Goal: Task Accomplishment & Management: Manage account settings

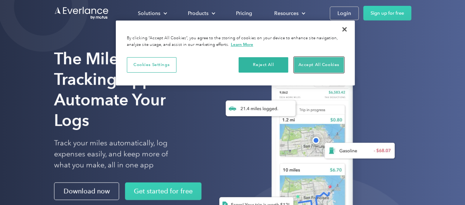
click at [318, 64] on button "Accept All Cookies" at bounding box center [319, 64] width 50 height 15
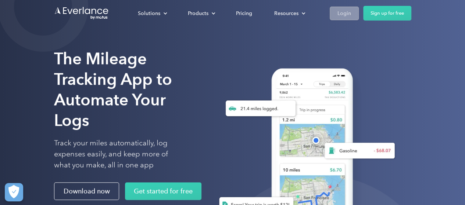
click at [339, 14] on div "Login" at bounding box center [344, 13] width 14 height 9
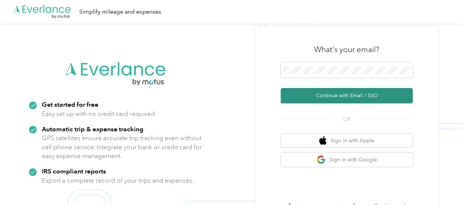
click at [339, 95] on button "Continue with Email / SSO" at bounding box center [347, 95] width 132 height 15
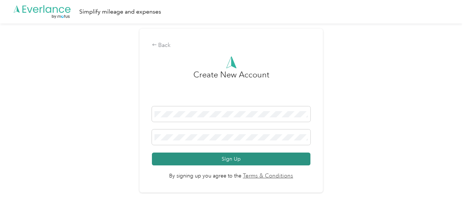
click at [238, 157] on button "Sign Up" at bounding box center [231, 159] width 159 height 13
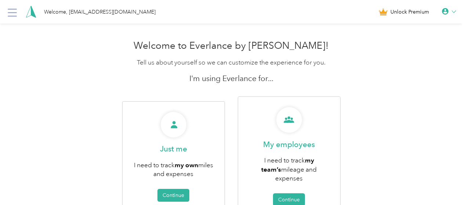
click at [456, 11] on icon at bounding box center [454, 12] width 4 height 4
drag, startPoint x: 403, startPoint y: 111, endPoint x: 405, endPoint y: 105, distance: 6.3
click at [405, 105] on div "Welcome to Everlance by Motus! Tell us about yourself so we can customize the e…" at bounding box center [231, 144] width 463 height 217
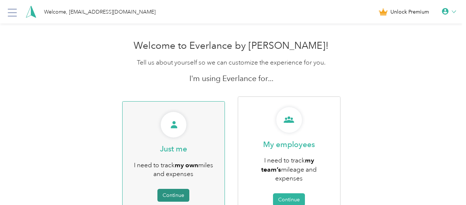
click at [172, 189] on button "Continue" at bounding box center [174, 195] width 32 height 13
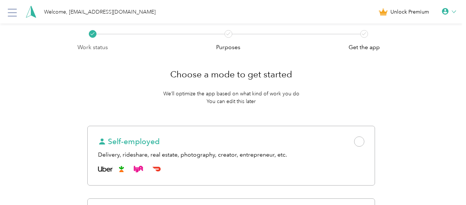
click at [456, 12] on icon at bounding box center [454, 12] width 4 height 4
click at [419, 26] on div "Personal Settings" at bounding box center [424, 25] width 82 height 15
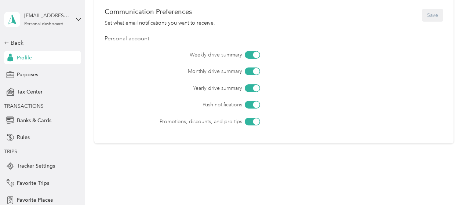
scroll to position [357, 0]
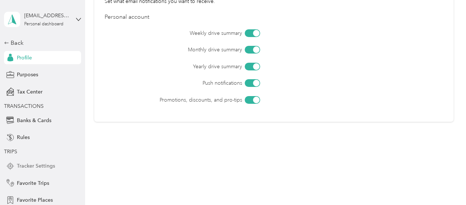
click at [32, 166] on span "Tracker Settings" at bounding box center [36, 166] width 38 height 8
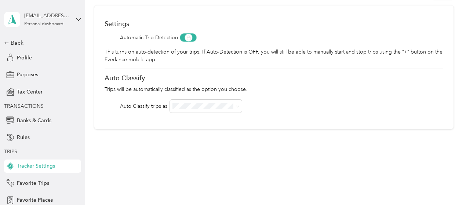
scroll to position [40, 0]
drag, startPoint x: 192, startPoint y: 37, endPoint x: 179, endPoint y: 40, distance: 13.2
click at [179, 40] on div "Automatic Trip Detection" at bounding box center [274, 38] width 339 height 8
click at [192, 36] on span at bounding box center [188, 38] width 15 height 8
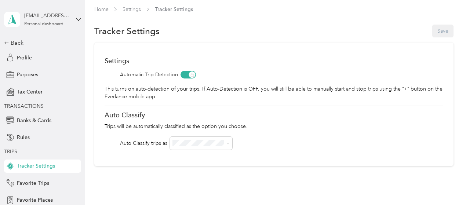
scroll to position [0, 0]
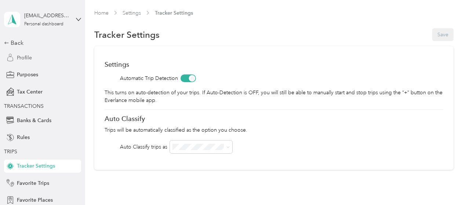
click at [23, 57] on span "Profile" at bounding box center [24, 58] width 15 height 8
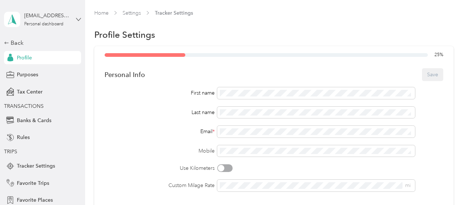
click at [76, 20] on icon at bounding box center [78, 19] width 5 height 5
click at [116, 41] on div "You’re signed in as mrswilder@comcast.net Log out" at bounding box center [78, 50] width 155 height 41
click at [76, 19] on icon at bounding box center [78, 19] width 5 height 5
click at [32, 60] on div "Log out" at bounding box center [22, 61] width 28 height 8
